Goal: Information Seeking & Learning: Learn about a topic

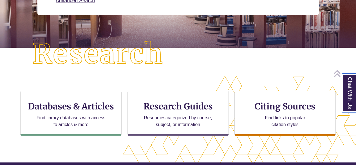
scroll to position [115, 0]
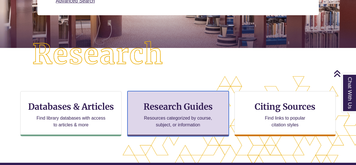
click at [173, 110] on h3 "Research Guides" at bounding box center [178, 106] width 92 height 11
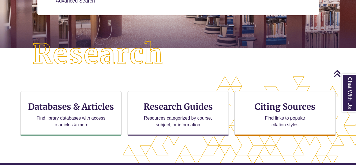
scroll to position [117, 356]
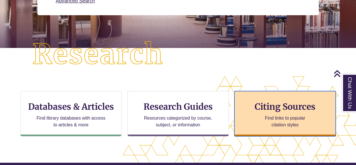
click at [255, 105] on h3 "Citing Sources" at bounding box center [285, 106] width 69 height 11
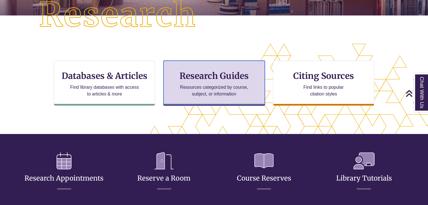
click at [214, 81] on h3 "Research Guides" at bounding box center [214, 76] width 92 height 11
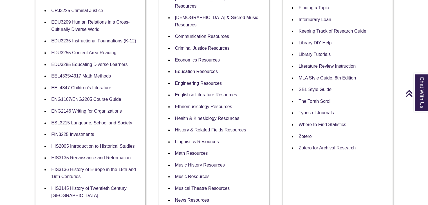
scroll to position [252, 0]
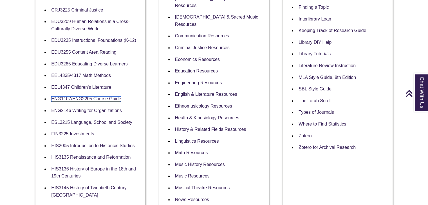
click at [64, 100] on link "ENG1107/ENG2205 Course Guide" at bounding box center [86, 98] width 70 height 5
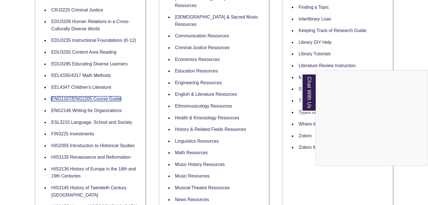
scroll to position [0, 0]
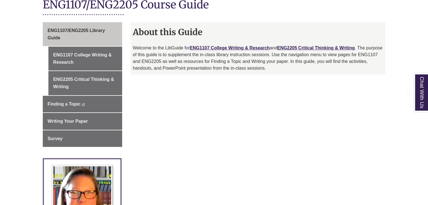
scroll to position [136, 0]
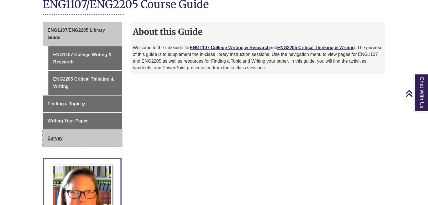
click at [56, 136] on span "Survey" at bounding box center [55, 138] width 15 height 5
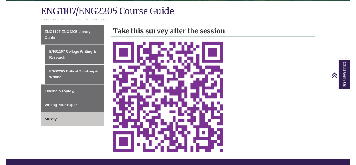
scroll to position [127, 0]
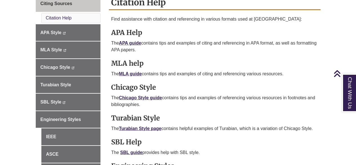
scroll to position [172, 0]
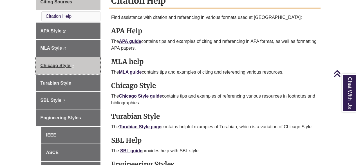
click at [63, 64] on span "Chicago Style" at bounding box center [55, 65] width 30 height 5
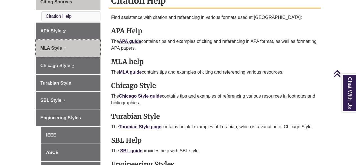
scroll to position [0, 0]
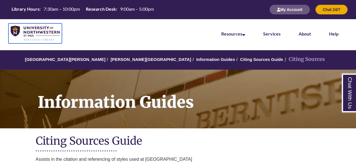
click at [38, 27] on img at bounding box center [35, 33] width 49 height 15
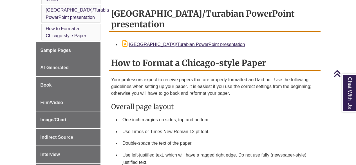
scroll to position [190, 0]
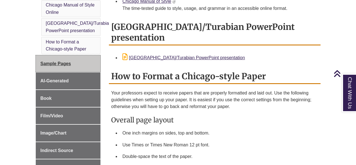
click at [44, 61] on span "Sample Pages" at bounding box center [55, 63] width 31 height 5
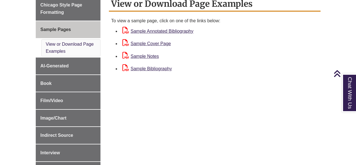
scroll to position [162, 0]
click at [153, 56] on link "Sample Notes" at bounding box center [140, 55] width 37 height 5
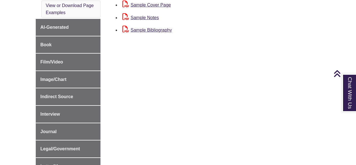
scroll to position [192, 0]
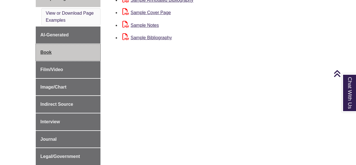
click at [44, 51] on span "Book" at bounding box center [45, 52] width 11 height 5
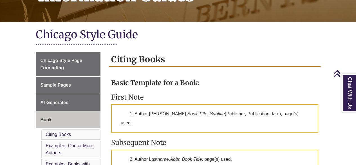
scroll to position [106, 0]
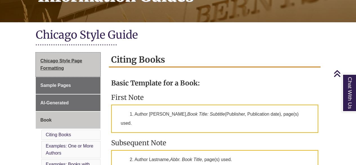
click at [56, 60] on span "Chicago Style Page Formatting" at bounding box center [61, 64] width 42 height 12
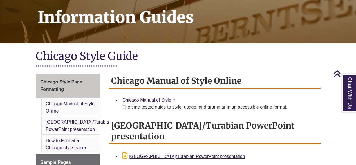
scroll to position [143, 0]
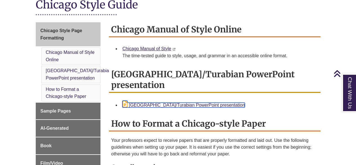
click at [178, 102] on link "Chicago/Turabian PowerPoint presentation" at bounding box center [183, 104] width 122 height 5
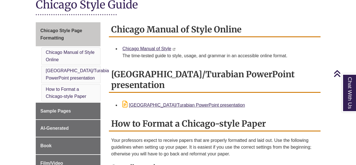
click at [257, 94] on div "Chicago/Turabian PowerPoint presentation Chicago/Turabian PowerPoint presentati…" at bounding box center [214, 91] width 211 height 49
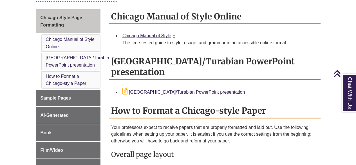
scroll to position [145, 0]
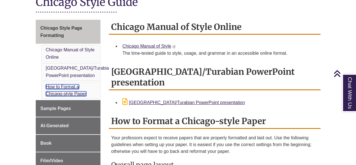
click at [68, 84] on link "How to Format a Chicago-style Paper" at bounding box center [66, 90] width 40 height 12
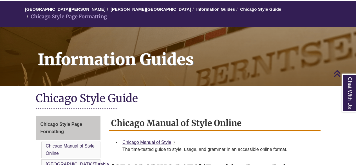
scroll to position [42, 0]
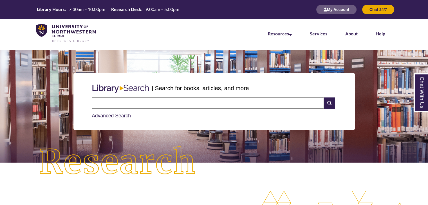
scroll to position [19, 169]
click at [190, 102] on input "text" at bounding box center [208, 103] width 232 height 11
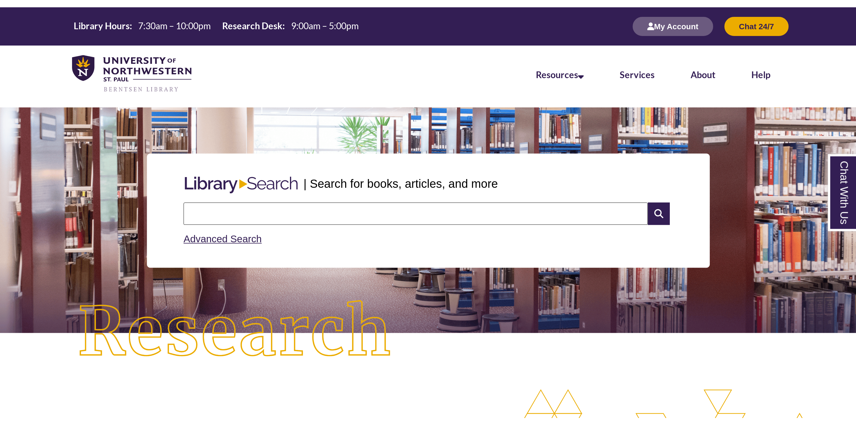
scroll to position [3, 3]
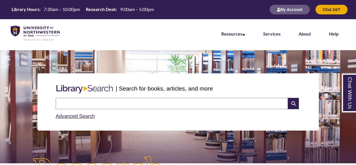
click at [127, 106] on input "text" at bounding box center [172, 103] width 232 height 11
type input "*******"
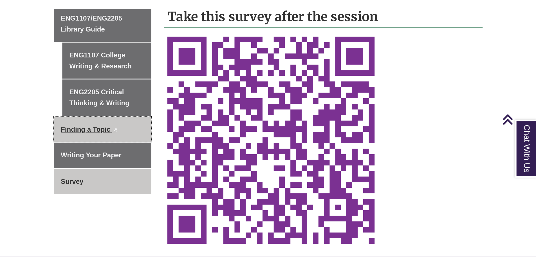
scroll to position [160, 0]
